Goal: Information Seeking & Learning: Learn about a topic

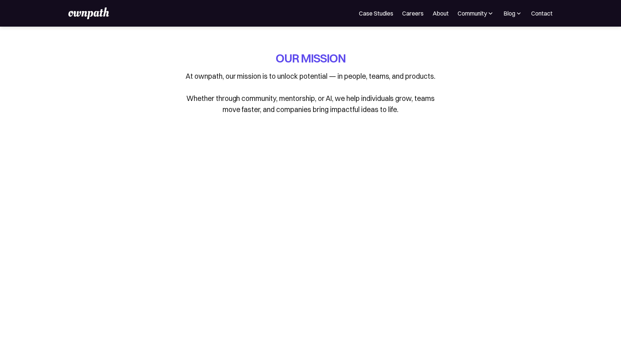
click at [98, 11] on img at bounding box center [88, 13] width 41 height 12
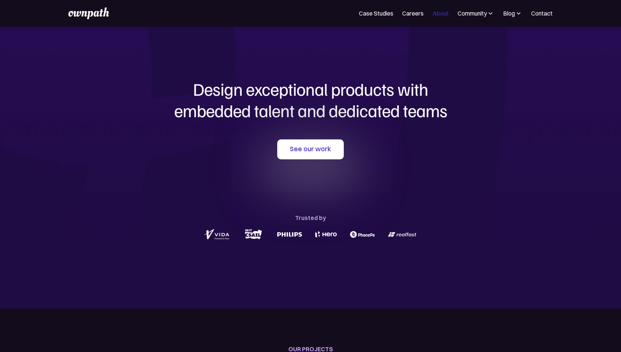
click at [443, 15] on link "About" at bounding box center [440, 13] width 16 height 9
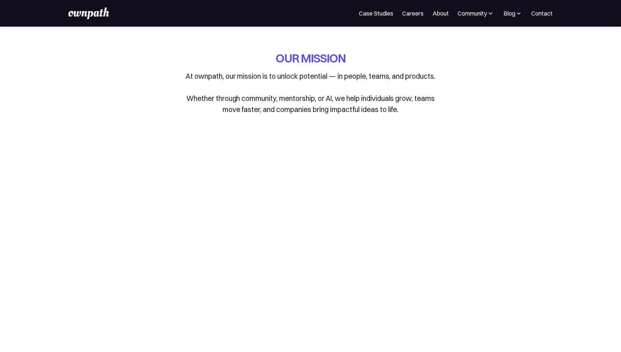
click at [418, 17] on link "Careers" at bounding box center [412, 13] width 21 height 9
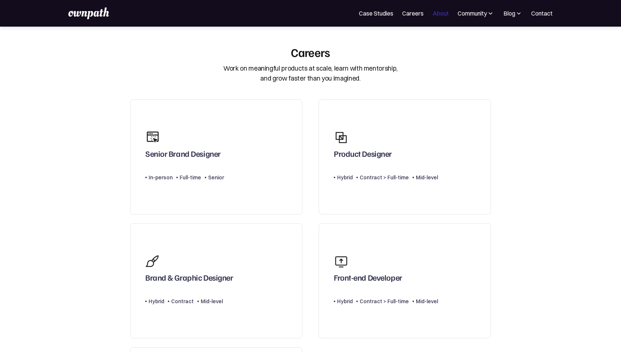
click at [434, 17] on link "About" at bounding box center [440, 13] width 16 height 9
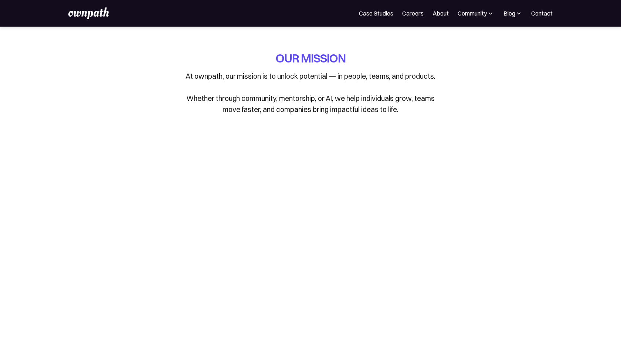
click at [435, 34] on div "OUR MISSION At ownpath, our mission is to unlock potential — in people, teams, …" at bounding box center [310, 258] width 355 height 463
click at [448, 84] on div "OUR MISSION At ownpath, our mission is to unlock potential — in people, teams, …" at bounding box center [310, 88] width 342 height 76
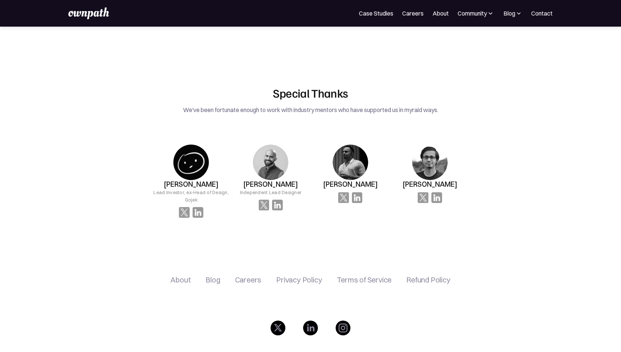
scroll to position [1444, 0]
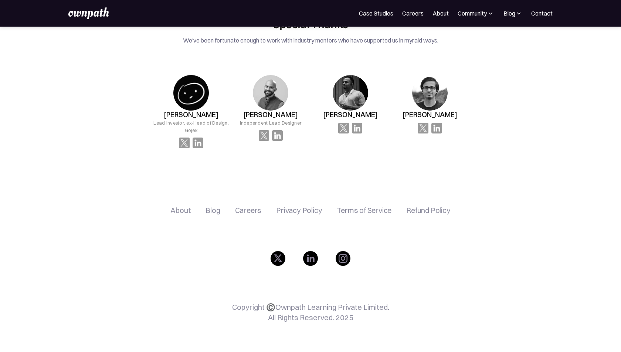
click at [503, 197] on div "About Blog Careers Privacy Policy Terms of Service Refund Policy Copyright ©️Ow…" at bounding box center [310, 268] width 467 height 168
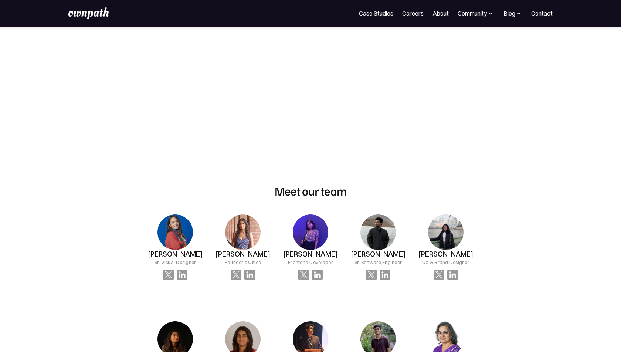
scroll to position [287, 0]
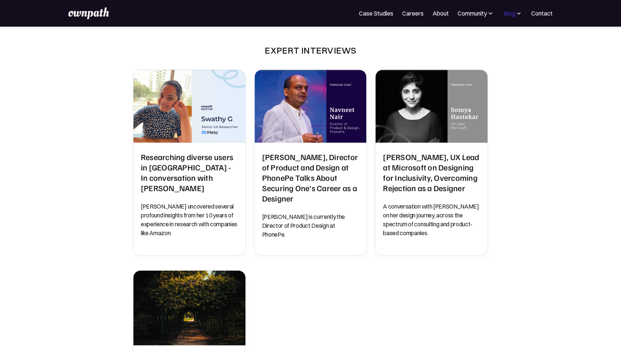
click at [513, 16] on div "Blog" at bounding box center [509, 13] width 12 height 9
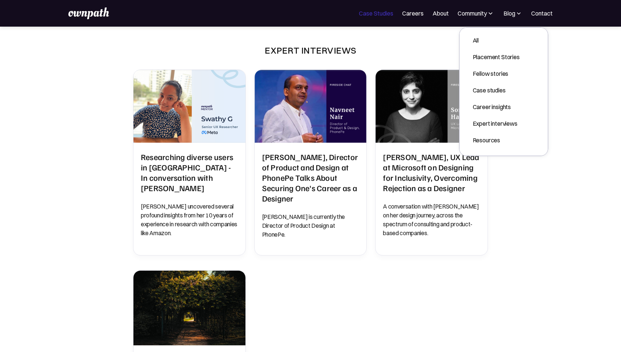
click at [377, 10] on link "Case Studies" at bounding box center [376, 13] width 34 height 9
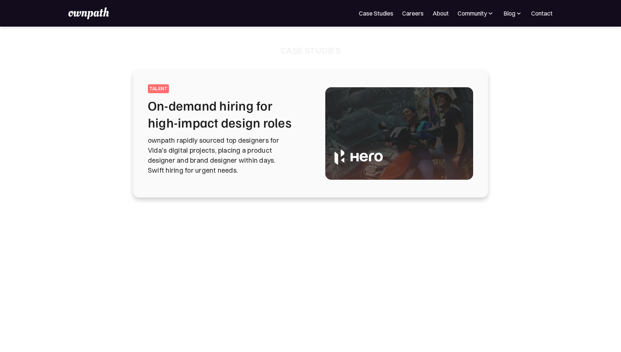
scroll to position [0, 0]
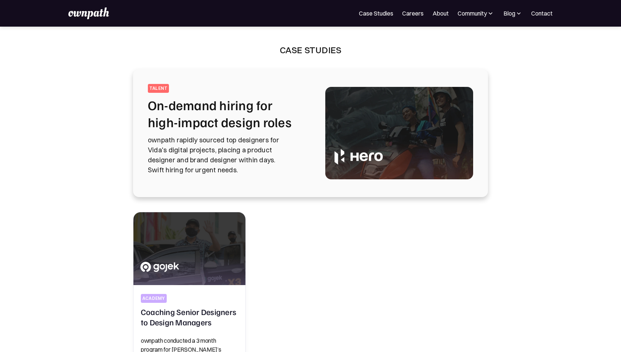
click at [257, 142] on p "ownpath rapidly sourced top designers for Vida's digital projects, placing a pr…" at bounding box center [228, 155] width 160 height 40
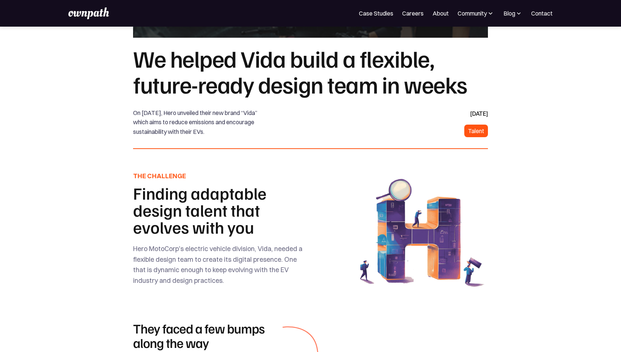
scroll to position [119, 0]
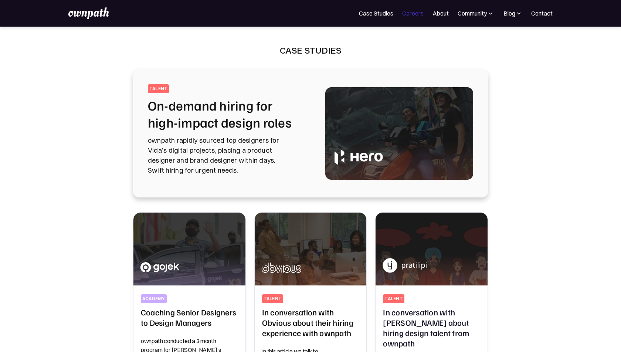
click at [413, 10] on link "Careers" at bounding box center [412, 13] width 21 height 9
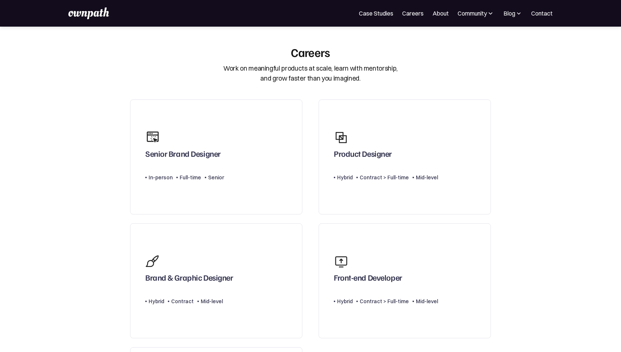
click at [66, 124] on section "Careers Work on meaningful products at scale, learn with mentorship, and grow f…" at bounding box center [310, 299] width 621 height 509
click at [533, 90] on section "Careers Work on meaningful products at scale, learn with mentorship, and grow f…" at bounding box center [310, 299] width 621 height 509
click at [96, 15] on img at bounding box center [88, 13] width 41 height 12
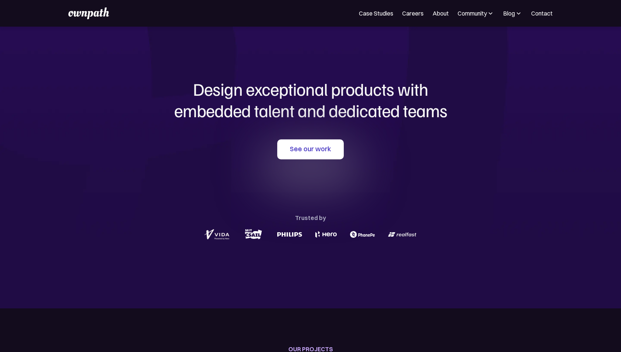
click at [70, 158] on section "Design exceptional products with embedded talent and dedicated teams with us Se…" at bounding box center [310, 168] width 621 height 282
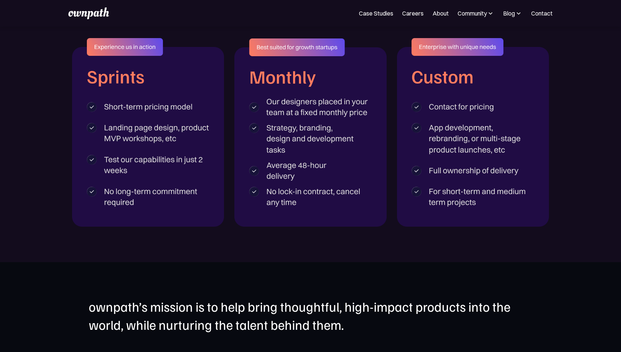
scroll to position [1180, 0]
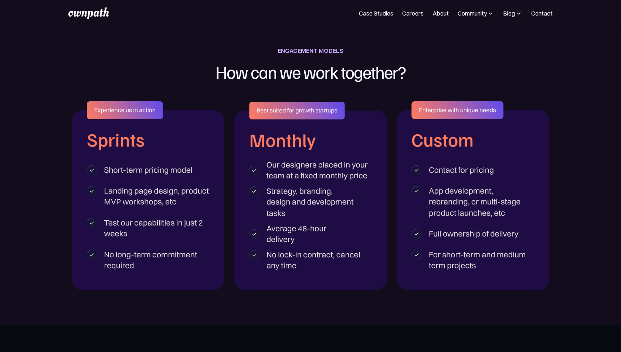
click at [70, 158] on div at bounding box center [310, 195] width 621 height 188
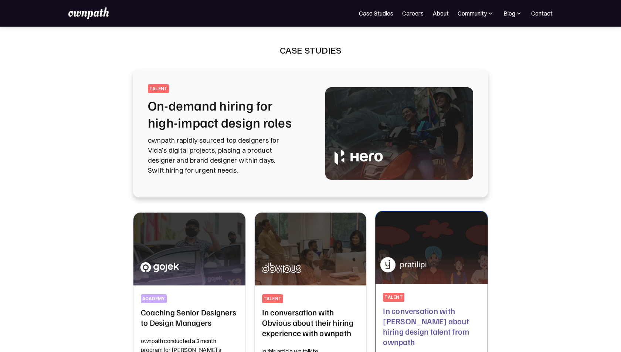
scroll to position [126, 0]
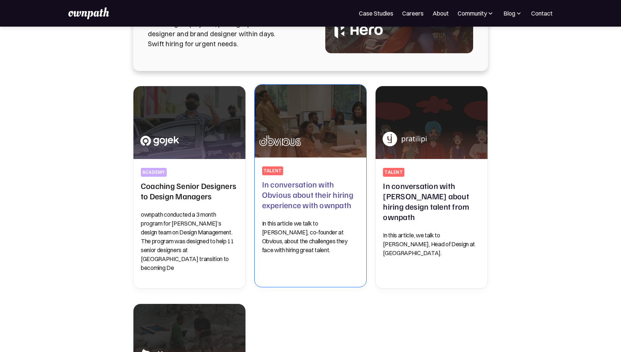
click at [303, 223] on p "In this article we talk to [PERSON_NAME], co-founder at Obvious, about the chal…" at bounding box center [310, 236] width 97 height 35
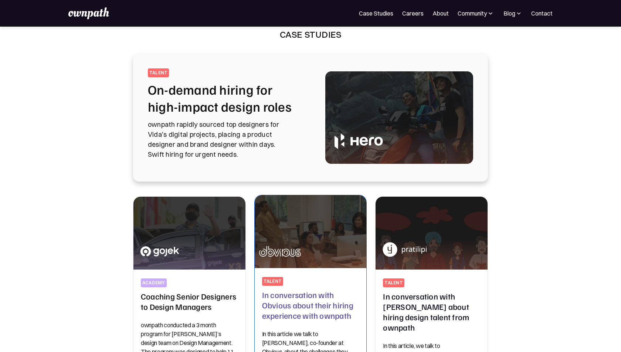
scroll to position [0, 0]
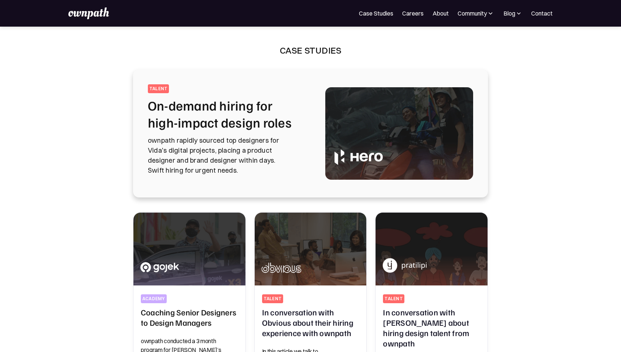
click at [336, 121] on img at bounding box center [399, 133] width 148 height 92
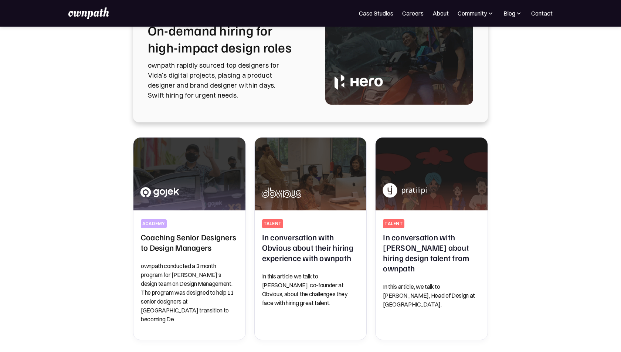
scroll to position [91, 0]
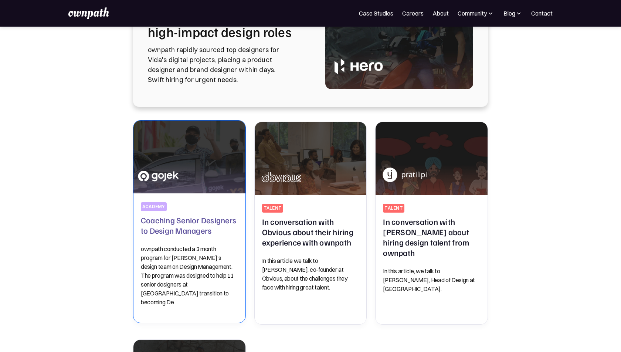
click at [222, 174] on img at bounding box center [189, 157] width 117 height 76
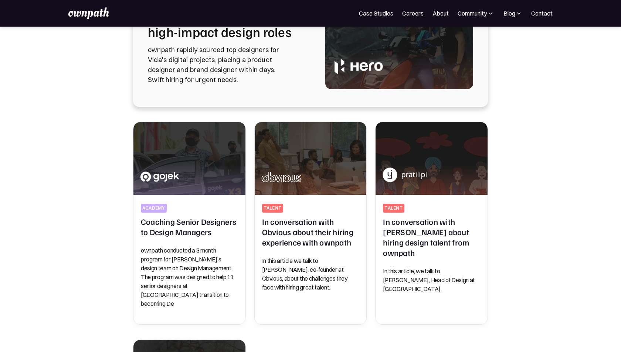
click at [533, 245] on div "All Stories from ownpath All Resources All Placement stories All Fellow Stories…" at bounding box center [310, 337] width 473 height 430
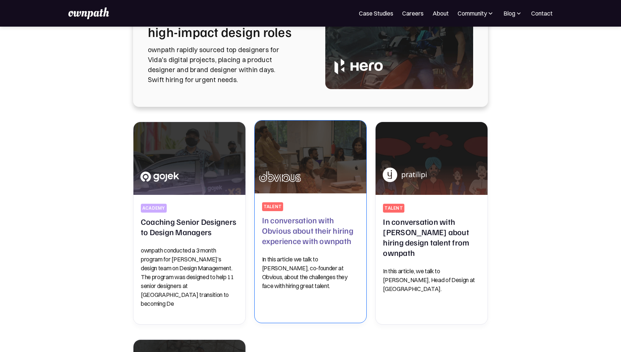
click at [299, 236] on h2 "In conversation with Obvious about their hiring experience with ownpath" at bounding box center [310, 230] width 97 height 31
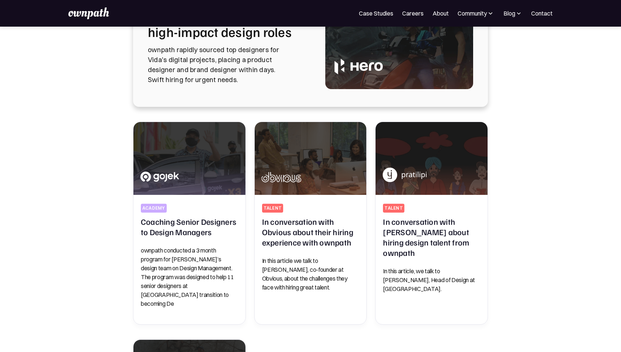
click at [543, 245] on div "All Stories from ownpath All Resources All Placement stories All Fellow Stories…" at bounding box center [310, 337] width 473 height 430
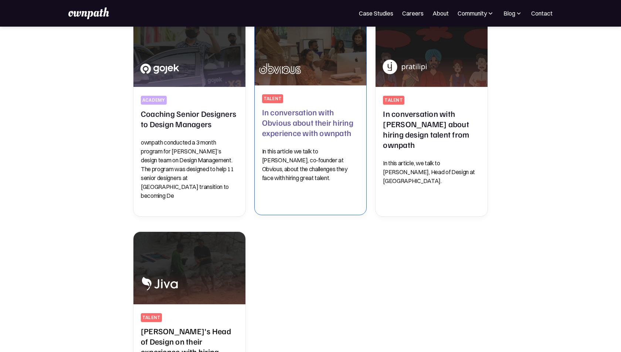
scroll to position [202, 0]
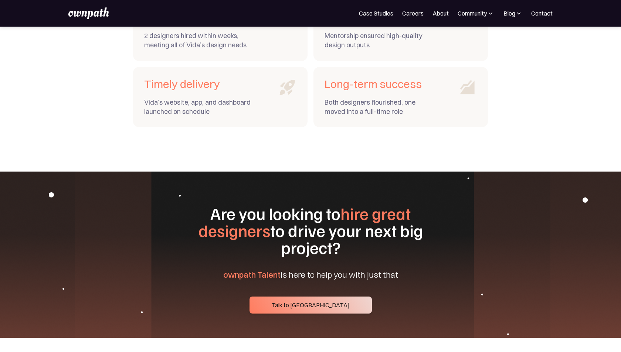
scroll to position [2915, 0]
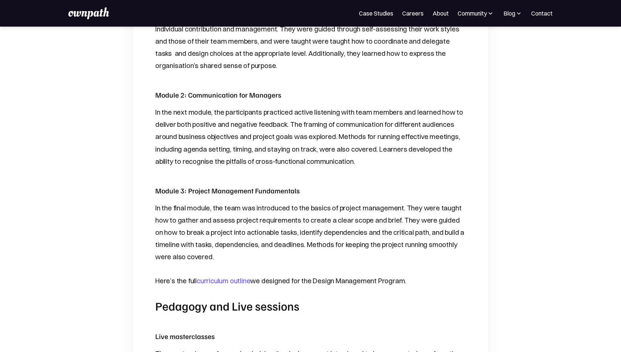
scroll to position [539, 0]
